Goal: Information Seeking & Learning: Check status

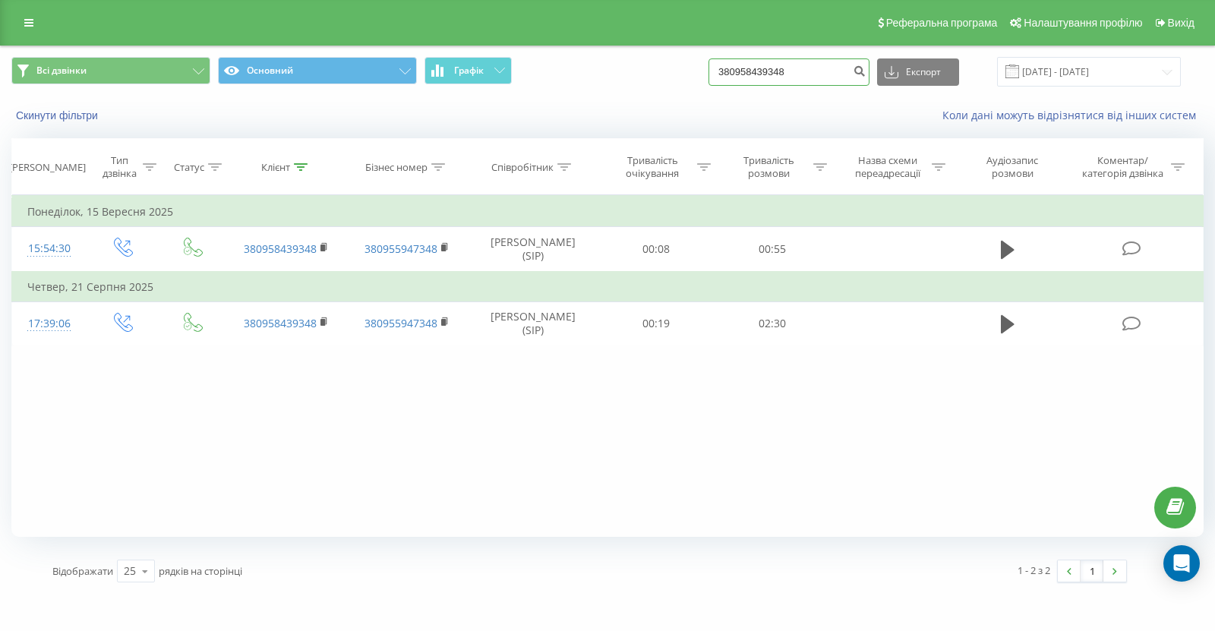
drag, startPoint x: 832, startPoint y: 65, endPoint x: 730, endPoint y: 65, distance: 101.8
click at [730, 65] on div "Всі дзвінки Основний Графік 380958439348 Експорт .csv .xls .xlsx [DATE] - [DATE]" at bounding box center [607, 72] width 1193 height 30
paste input "39097909"
type input "380939097909"
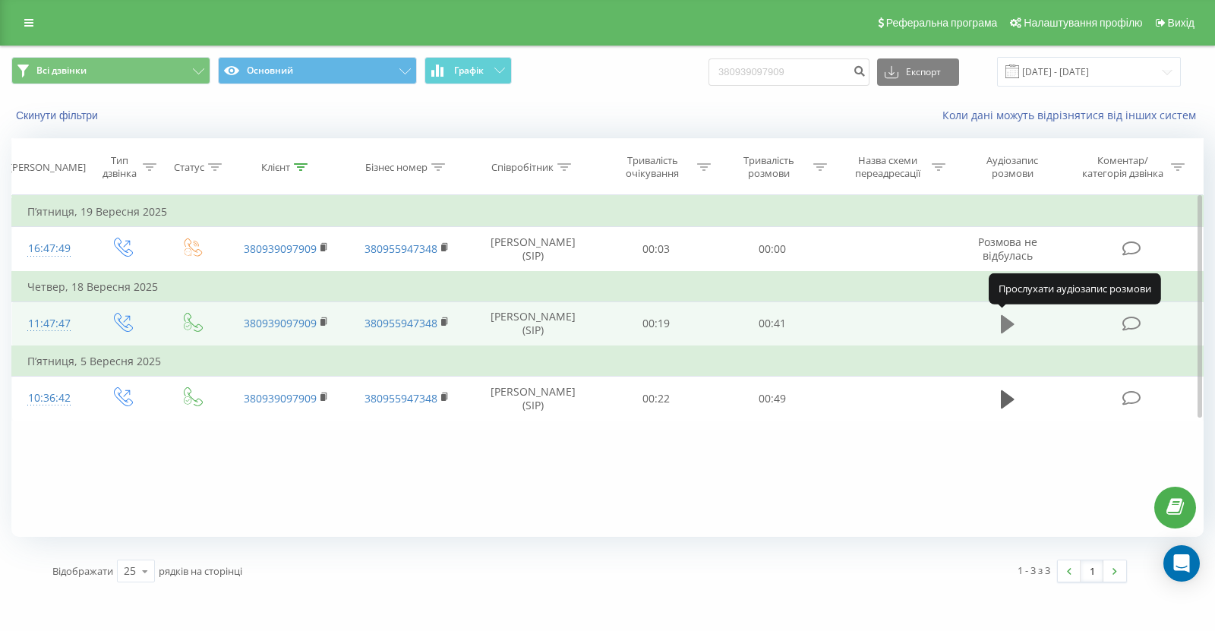
click at [1005, 320] on icon at bounding box center [1008, 324] width 14 height 18
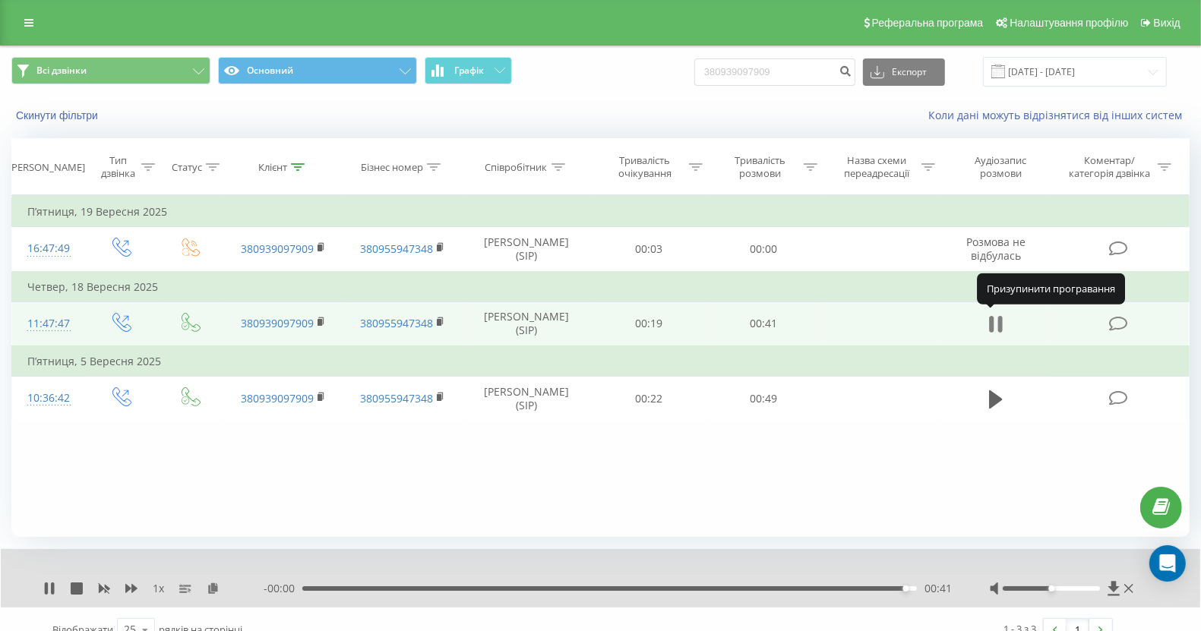
click at [993, 317] on icon at bounding box center [991, 324] width 5 height 17
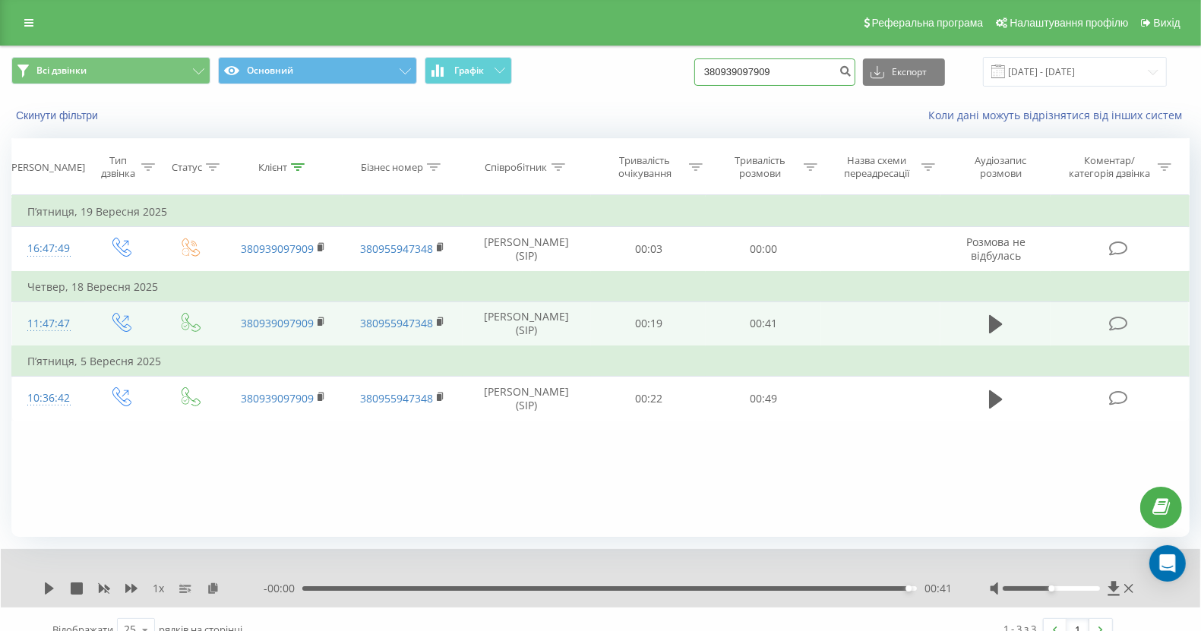
drag, startPoint x: 805, startPoint y: 69, endPoint x: 714, endPoint y: 65, distance: 91.3
click at [714, 65] on div "Всі дзвінки Основний Графік 380939097909 Експорт .csv .xls .xlsx 23.06.2025 - 2…" at bounding box center [600, 72] width 1178 height 30
paste input "73630521"
type input "380973630521"
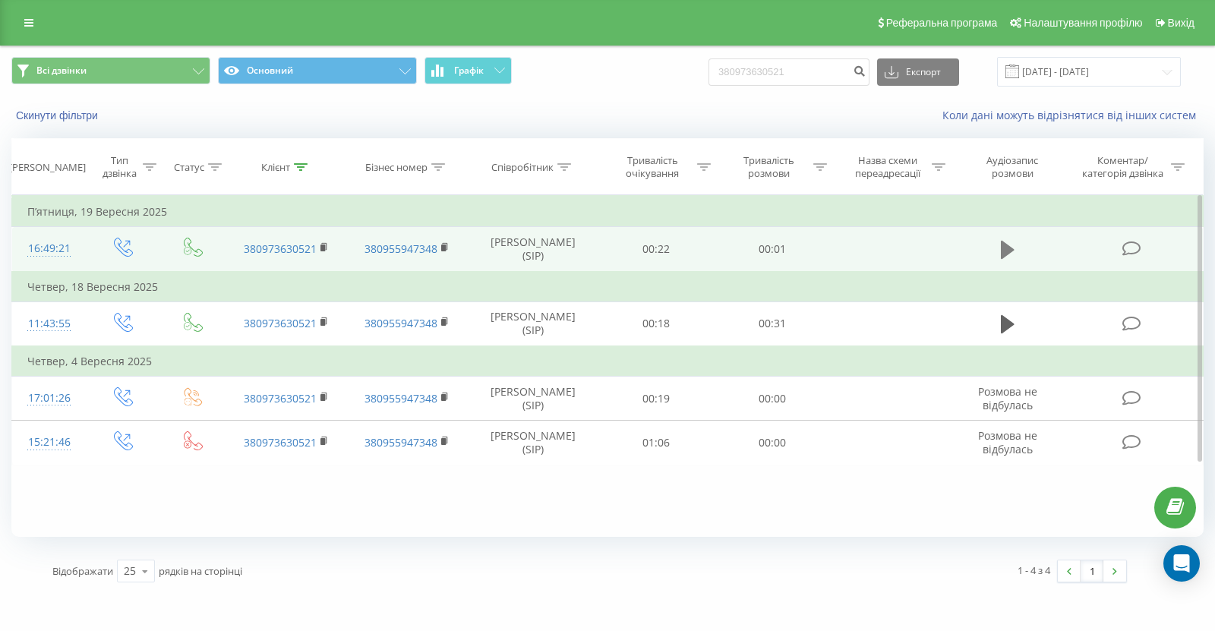
click at [1003, 246] on icon at bounding box center [1008, 250] width 14 height 18
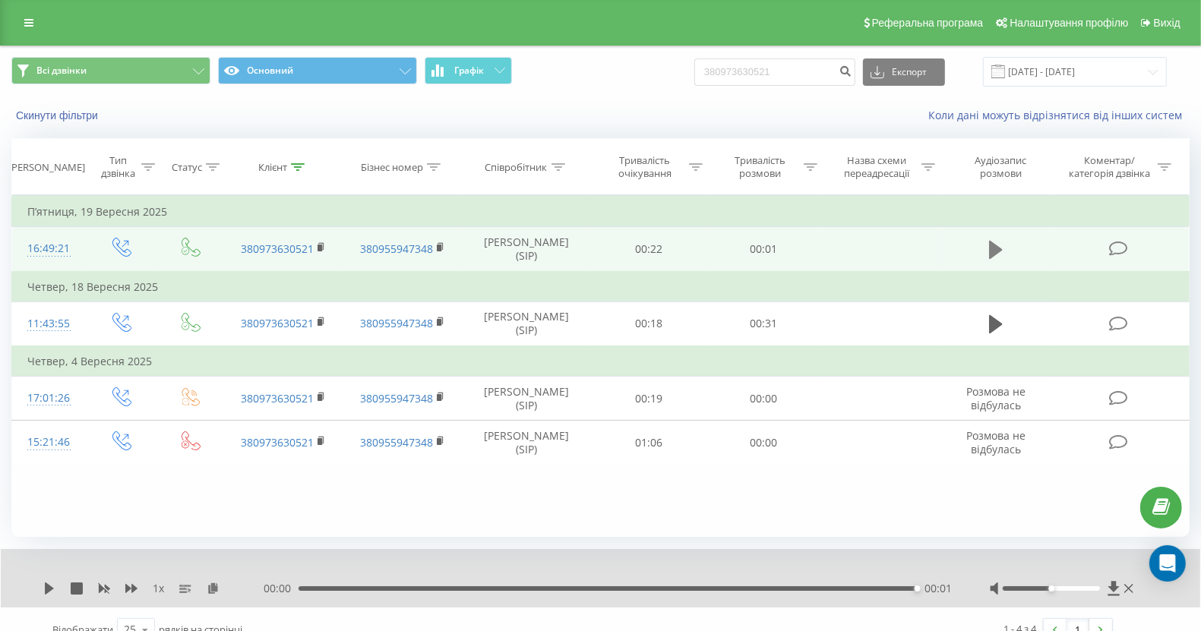
click at [991, 245] on icon at bounding box center [996, 250] width 14 height 18
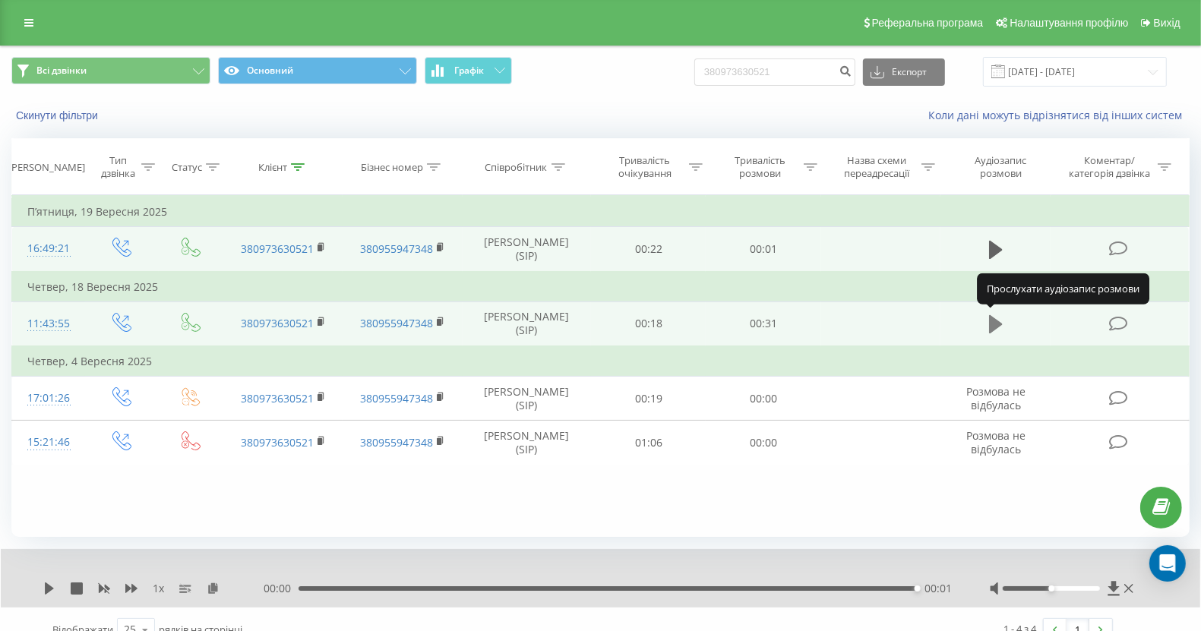
click at [993, 321] on icon at bounding box center [996, 324] width 14 height 18
click at [994, 321] on icon at bounding box center [996, 324] width 14 height 21
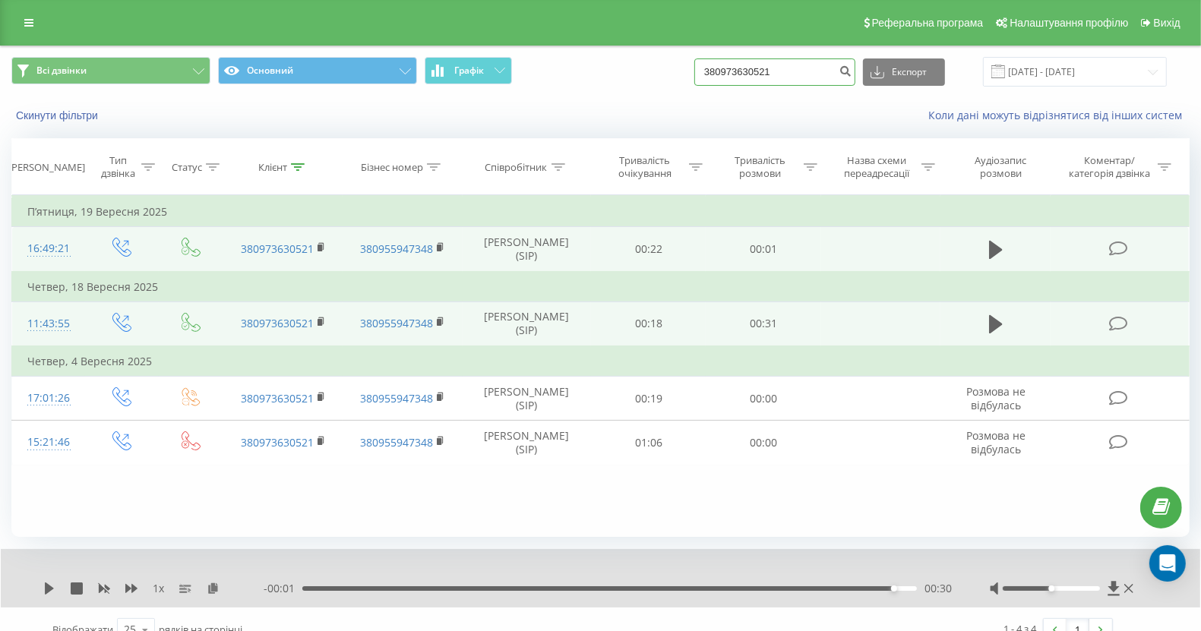
click at [749, 70] on input "380973630521" at bounding box center [774, 71] width 161 height 27
paste input "683625802"
type input "380683625802"
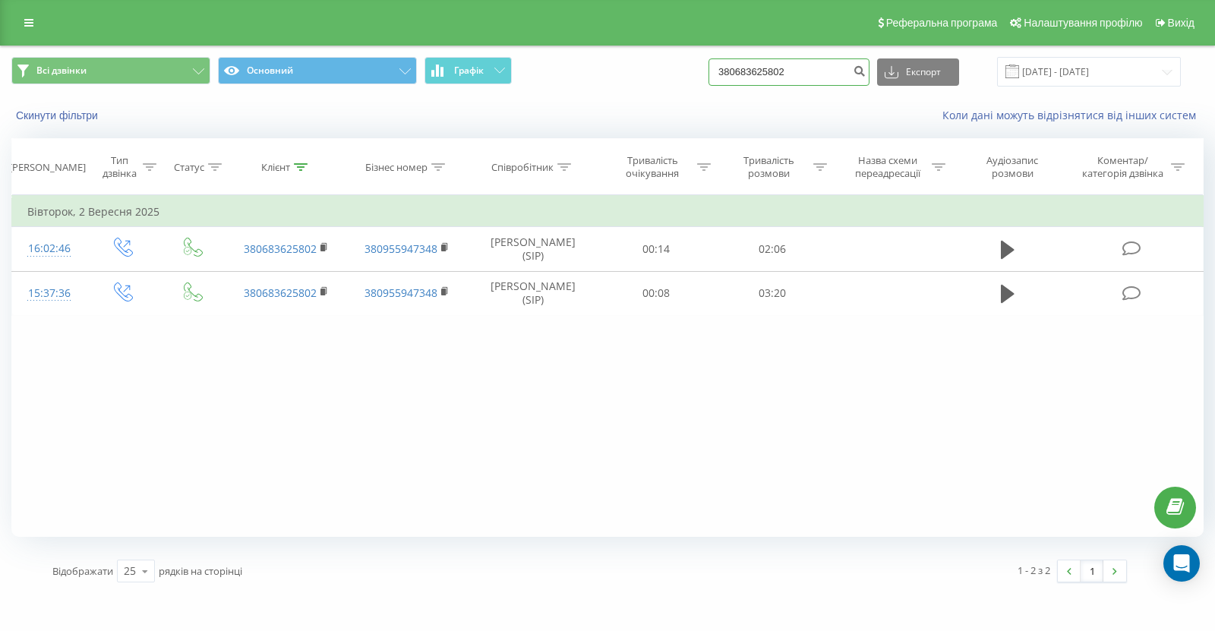
drag, startPoint x: 791, startPoint y: 66, endPoint x: 731, endPoint y: 63, distance: 60.1
click at [731, 63] on input "380683625802" at bounding box center [789, 71] width 161 height 27
paste input "79110001"
type input "380679110001"
